Goal: Information Seeking & Learning: Learn about a topic

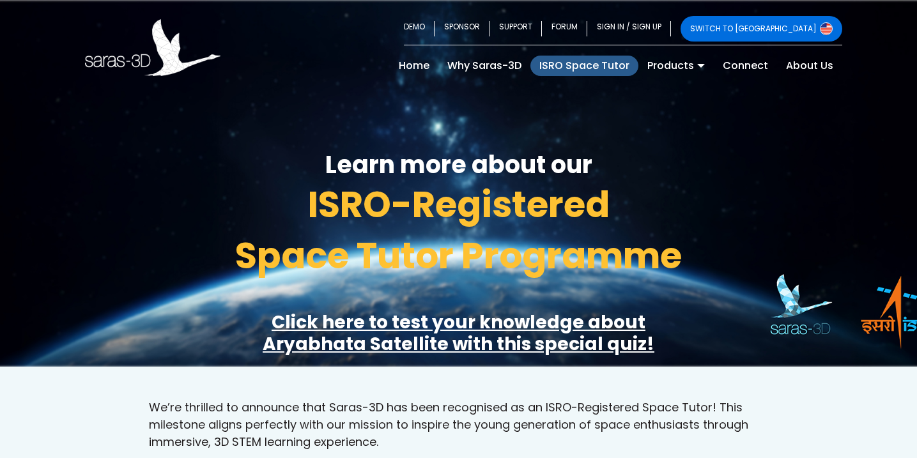
click at [494, 224] on span "ISRO-Registered" at bounding box center [459, 205] width 302 height 50
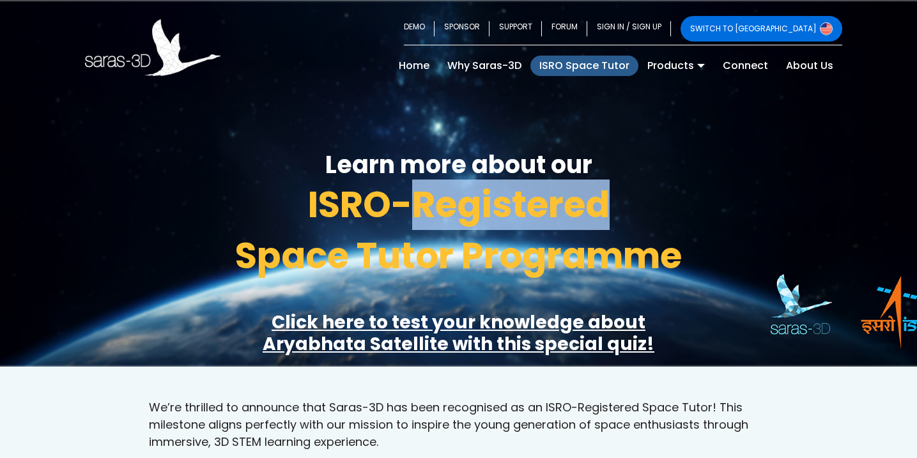
click at [504, 249] on span "Space Tutor Programme" at bounding box center [458, 256] width 447 height 50
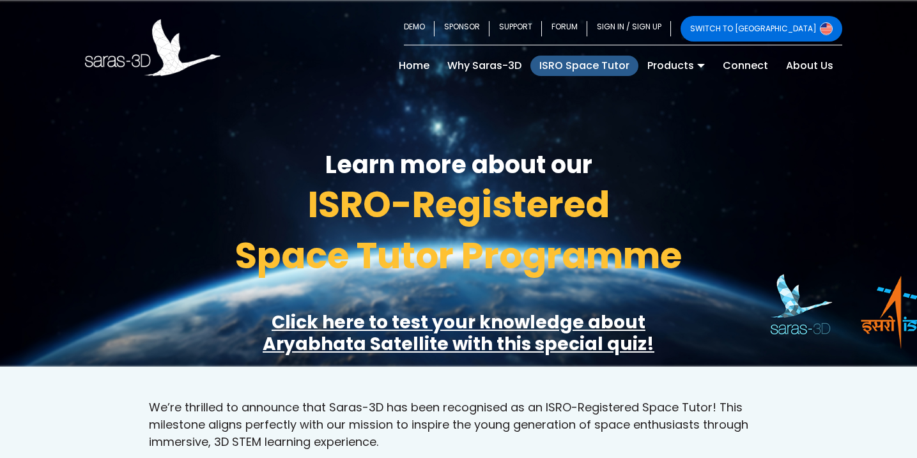
click at [504, 249] on span "Space Tutor Programme" at bounding box center [458, 256] width 447 height 50
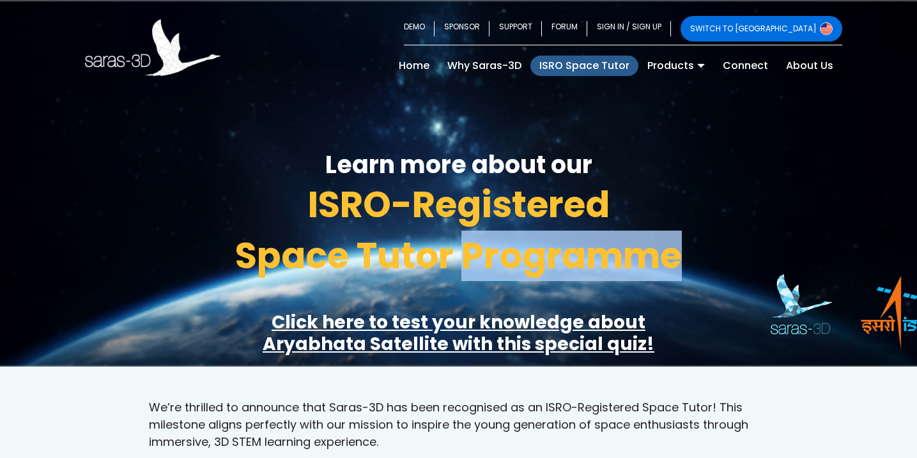
click at [615, 273] on span "Space Tutor Programme" at bounding box center [458, 256] width 447 height 50
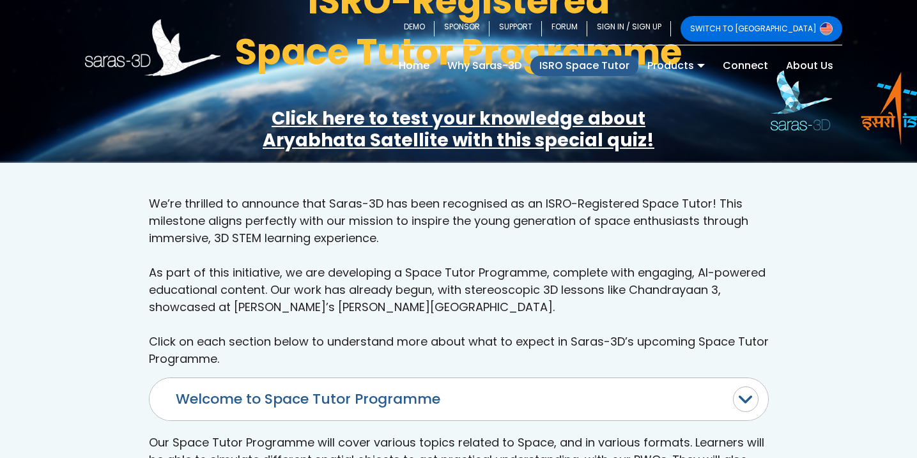
scroll to position [247, 0]
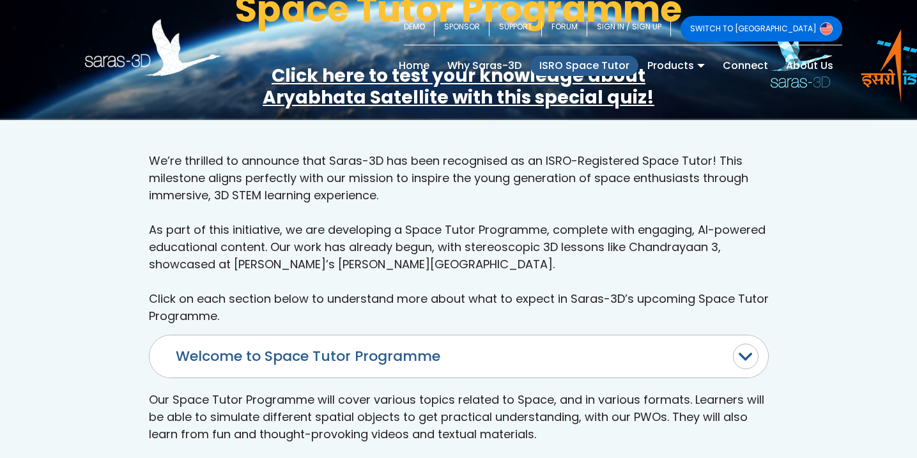
click at [747, 335] on button "Welcome to Space Tutor Programme" at bounding box center [459, 356] width 618 height 42
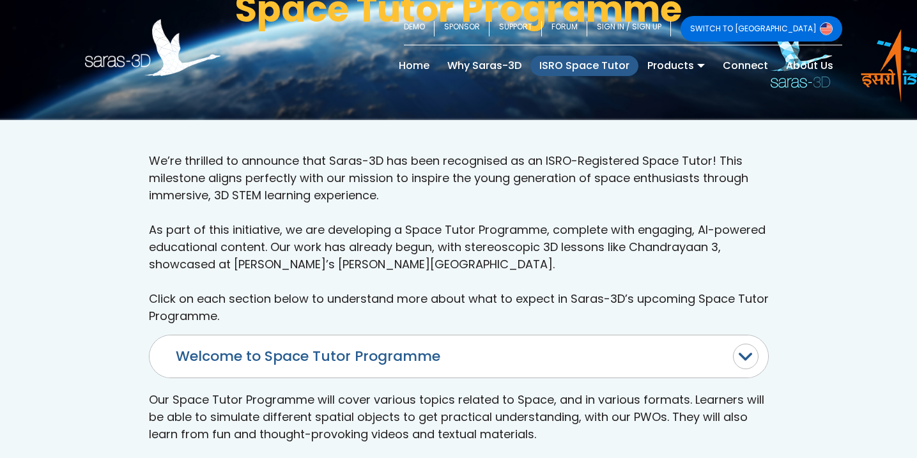
click at [751, 335] on button "Welcome to Space Tutor Programme" at bounding box center [459, 356] width 618 height 42
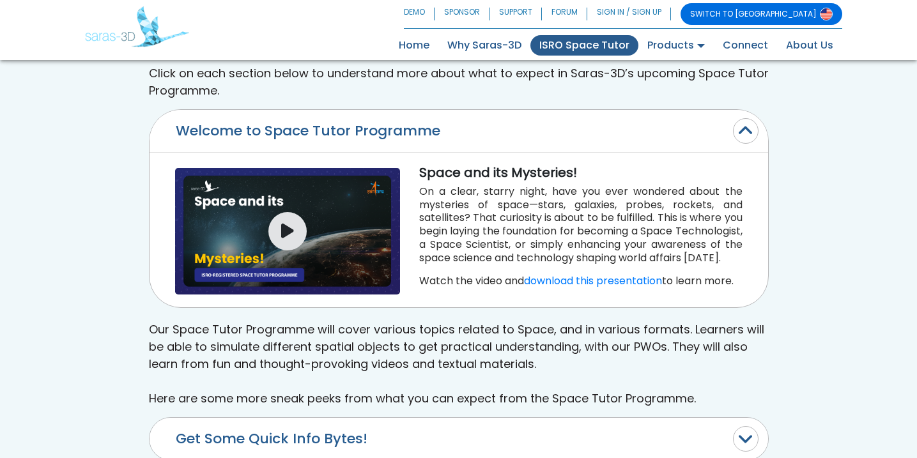
scroll to position [0, 0]
